Goal: Find specific page/section: Find specific page/section

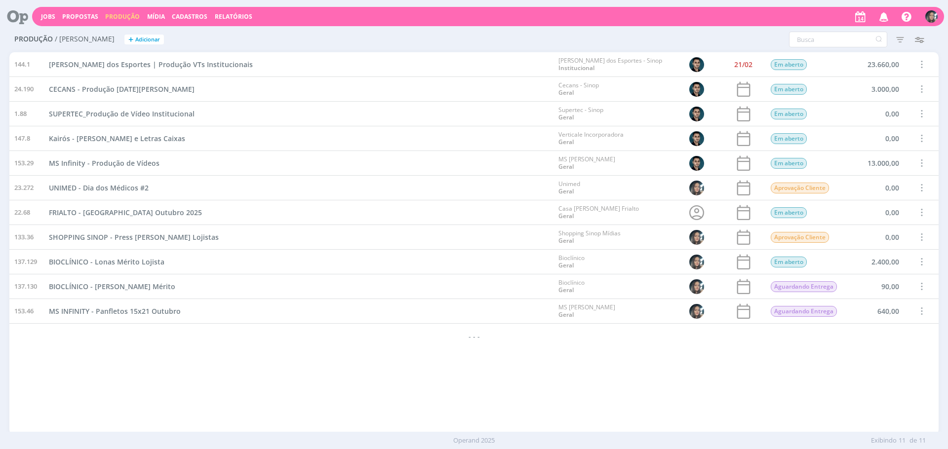
click at [330, 283] on div "BIOCLÍNICO - Adesivo Vidro Mérito" at bounding box center [299, 287] width 510 height 24
click at [539, 360] on div "144.1 Palácio dos Esportes | Produção VTs Institucionais Palácio dos Esportes -…" at bounding box center [474, 243] width 930 height 382
drag, startPoint x: 678, startPoint y: 24, endPoint x: 670, endPoint y: 41, distance: 19.0
click at [678, 24] on div "Jobs Propostas Produção Mídia Cadastros Relatórios Notificações Central de Ajud…" at bounding box center [488, 16] width 912 height 19
drag, startPoint x: 484, startPoint y: 332, endPoint x: 499, endPoint y: 324, distance: 17.5
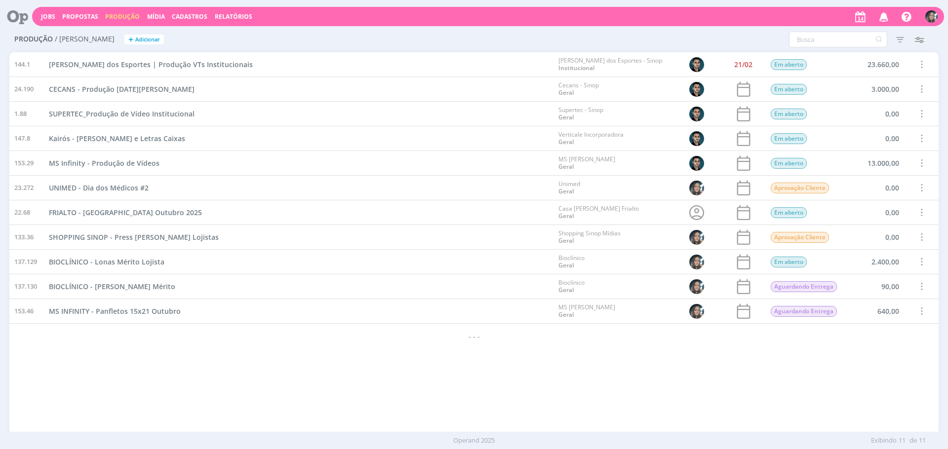
click at [484, 330] on div "- - -" at bounding box center [474, 336] width 930 height 25
click at [336, 291] on div "BIOCLÍNICO - Adesivo Vidro Mérito" at bounding box center [299, 287] width 510 height 24
click at [333, 358] on div "144.1 Palácio dos Esportes | Produção VTs Institucionais Palácio dos Esportes -…" at bounding box center [474, 243] width 930 height 382
click at [338, 345] on div "- - -" at bounding box center [474, 336] width 930 height 25
click at [343, 340] on div "- - -" at bounding box center [474, 336] width 930 height 25
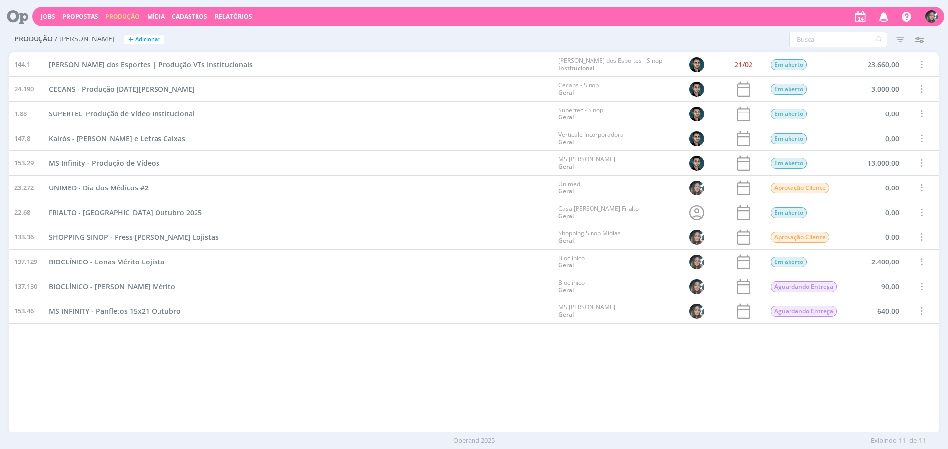
click at [351, 341] on div "- - -" at bounding box center [474, 336] width 930 height 25
click at [443, 382] on div "144.1 Palácio dos Esportes | Produção VTs Institucionais Palácio dos Esportes -…" at bounding box center [474, 243] width 930 height 382
click at [486, 407] on div "144.1 Palácio dos Esportes | Produção VTs Institucionais Palácio dos Esportes -…" at bounding box center [474, 243] width 930 height 382
click at [553, 355] on div "144.1 Palácio dos Esportes | Produção VTs Institucionais Palácio dos Esportes -…" at bounding box center [474, 243] width 930 height 382
click at [636, 399] on div "144.1 Palácio dos Esportes | Produção VTs Institucionais Palácio dos Esportes -…" at bounding box center [474, 243] width 930 height 382
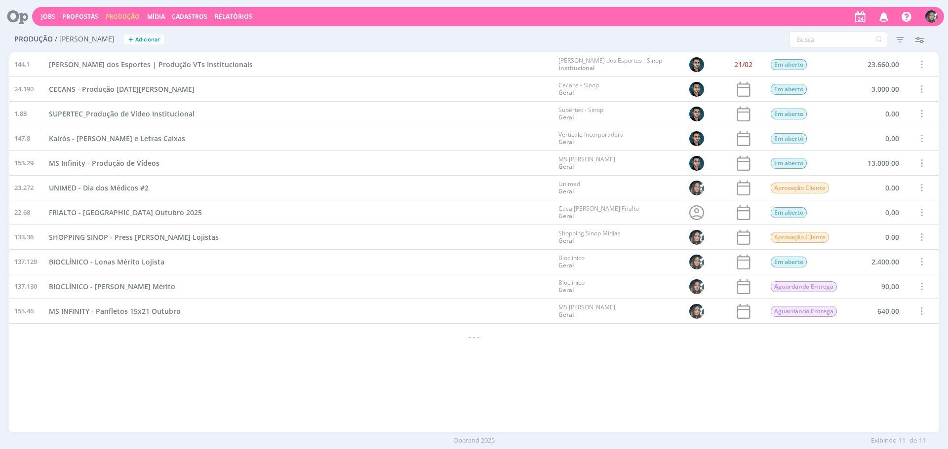
click at [384, 341] on div "- - -" at bounding box center [474, 336] width 930 height 25
click at [515, 369] on div "144.1 Palácio dos Esportes | Produção VTs Institucionais Palácio dos Esportes -…" at bounding box center [474, 243] width 930 height 382
click at [530, 390] on div "144.1 Palácio dos Esportes | Produção VTs Institucionais Palácio dos Esportes -…" at bounding box center [474, 243] width 930 height 382
click at [308, 352] on div "144.1 Palácio dos Esportes | Produção VTs Institucionais Palácio dos Esportes -…" at bounding box center [474, 243] width 930 height 382
click at [177, 12] on span "Cadastros" at bounding box center [190, 16] width 36 height 8
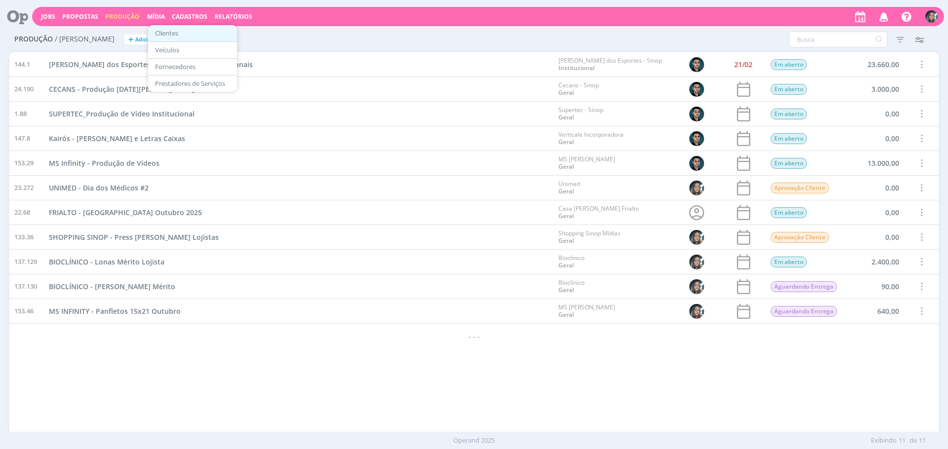
click at [189, 32] on link "Clientes" at bounding box center [192, 33] width 83 height 15
click at [194, 26] on div "Jobs Propostas Produção Mídia Cadastros Relatórios Notificações Central de Ajud…" at bounding box center [474, 16] width 940 height 24
click at [192, 22] on div "Jobs Propostas Produção Mídia Cadastros Relatórios Notificações Central de Ajud…" at bounding box center [488, 16] width 912 height 19
click at [192, 18] on span "Cadastros" at bounding box center [190, 16] width 36 height 8
click at [201, 33] on link "Clientes" at bounding box center [192, 33] width 83 height 15
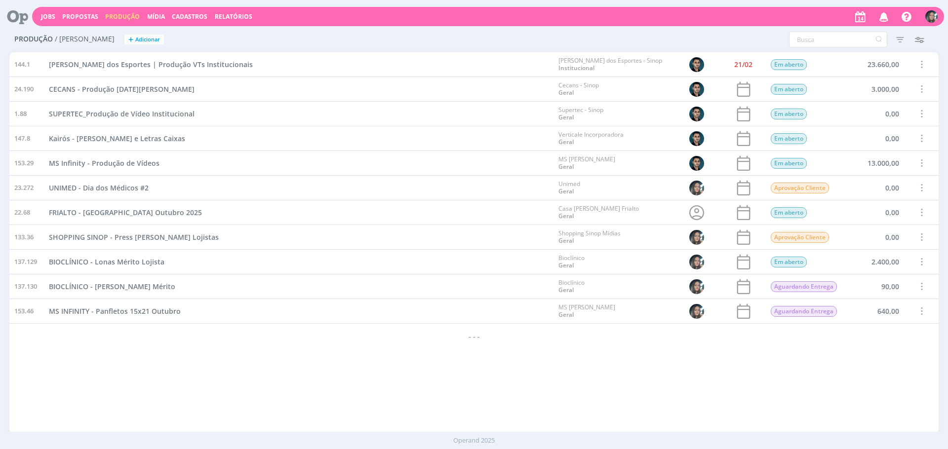
click at [185, 17] on span "Cadastros" at bounding box center [190, 16] width 36 height 8
click at [188, 26] on link "Clientes" at bounding box center [192, 33] width 83 height 15
click at [188, 17] on span "Cadastros" at bounding box center [190, 16] width 36 height 8
click at [186, 33] on link "Clientes" at bounding box center [192, 33] width 83 height 15
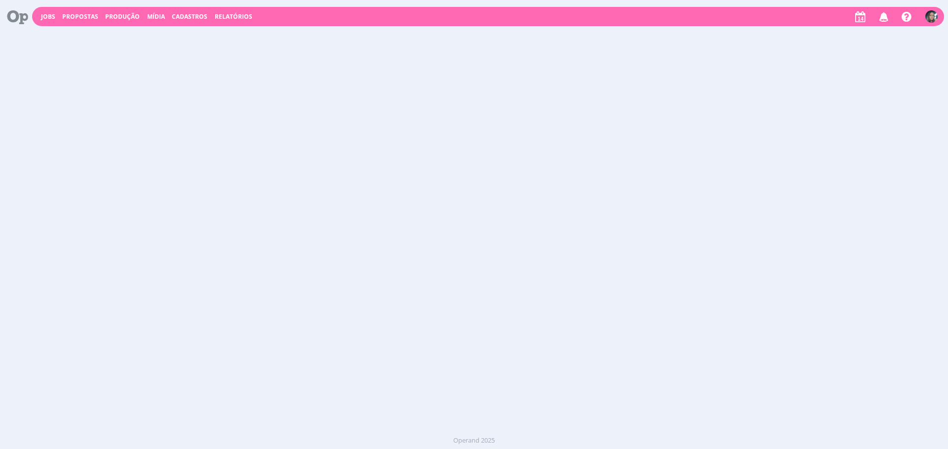
click at [182, 19] on span "Cadastros" at bounding box center [190, 16] width 36 height 8
click at [188, 35] on link "Clientes" at bounding box center [192, 33] width 83 height 15
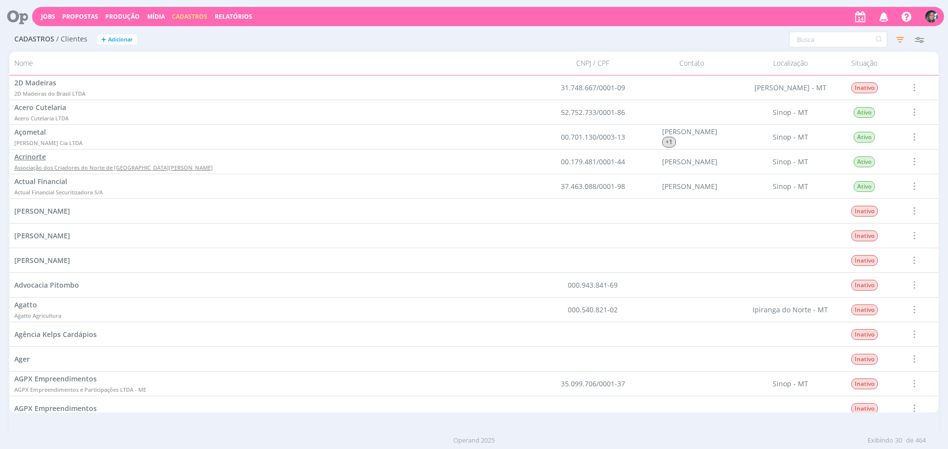
click at [70, 165] on span "Associação dos Criadores do Norte de [GEOGRAPHIC_DATA]" at bounding box center [113, 167] width 199 height 7
click at [110, 167] on span "Associação dos Criadores do Norte de [GEOGRAPHIC_DATA]" at bounding box center [113, 167] width 199 height 7
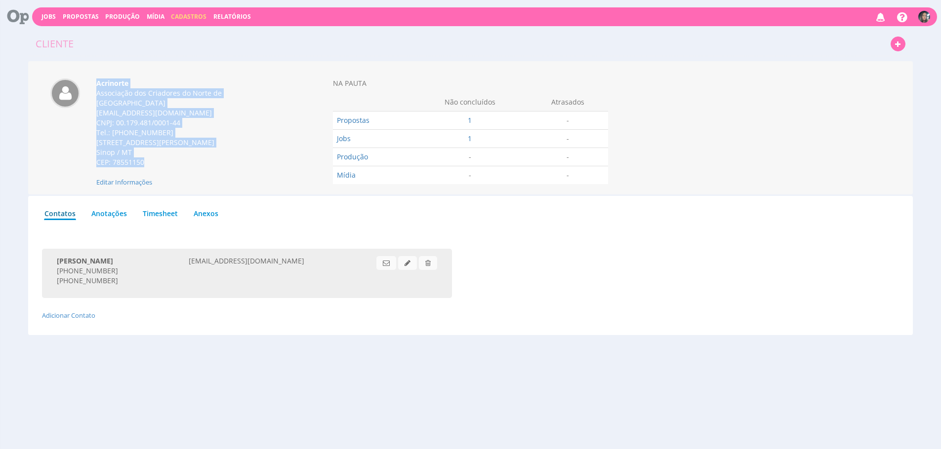
drag, startPoint x: 96, startPoint y: 84, endPoint x: 159, endPoint y: 169, distance: 105.6
click at [159, 169] on div "Acrinorte Associação dos Criadores do Norte de Mato Grosso [EMAIL_ADDRESS][DOMA…" at bounding box center [192, 133] width 206 height 109
copy div "Acrinorte Associação dos Criadores do Norte de Mato Grosso [EMAIL_ADDRESS][DOMA…"
